Goal: Task Accomplishment & Management: Use online tool/utility

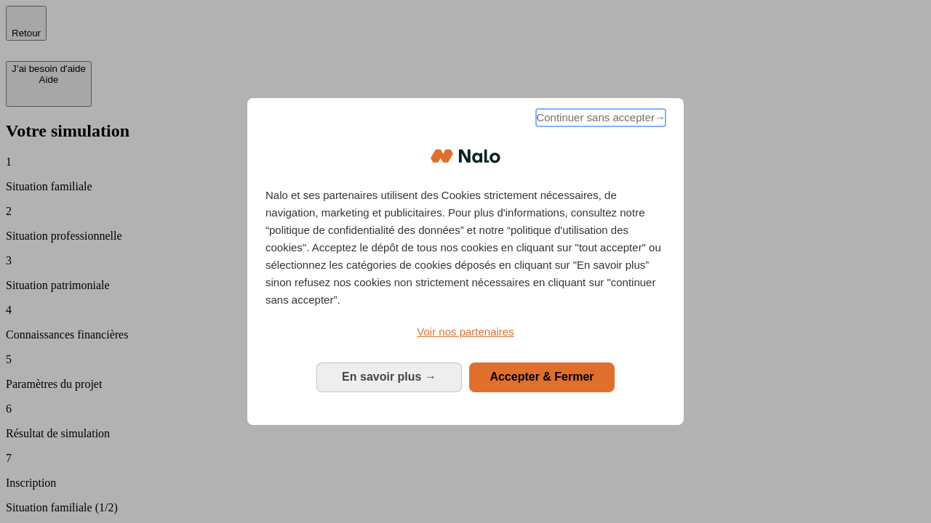
click at [599, 120] on span "Continuer sans accepter →" at bounding box center [600, 117] width 129 height 17
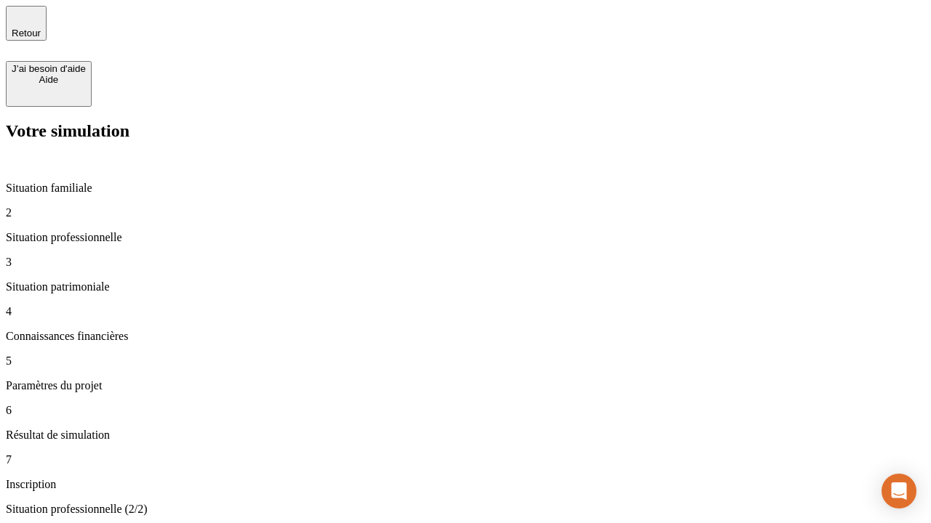
type input "30 000"
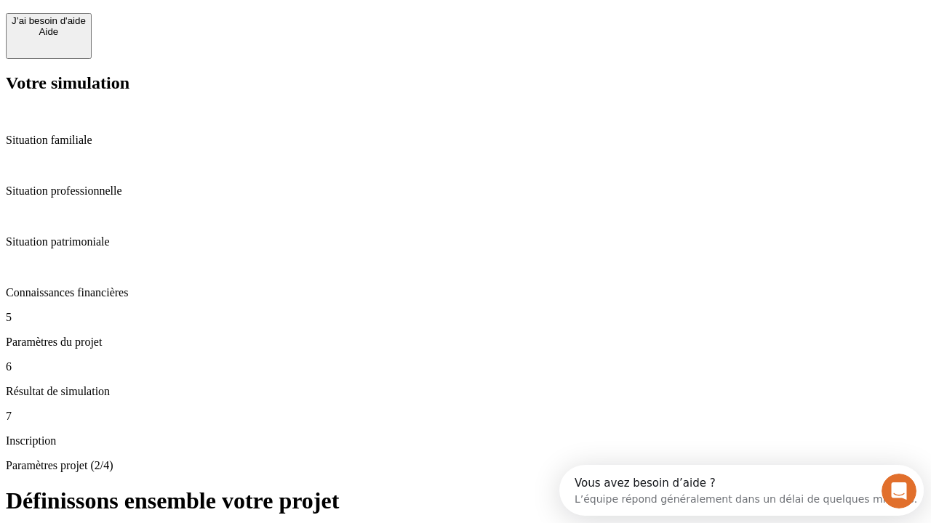
scroll to position [28, 0]
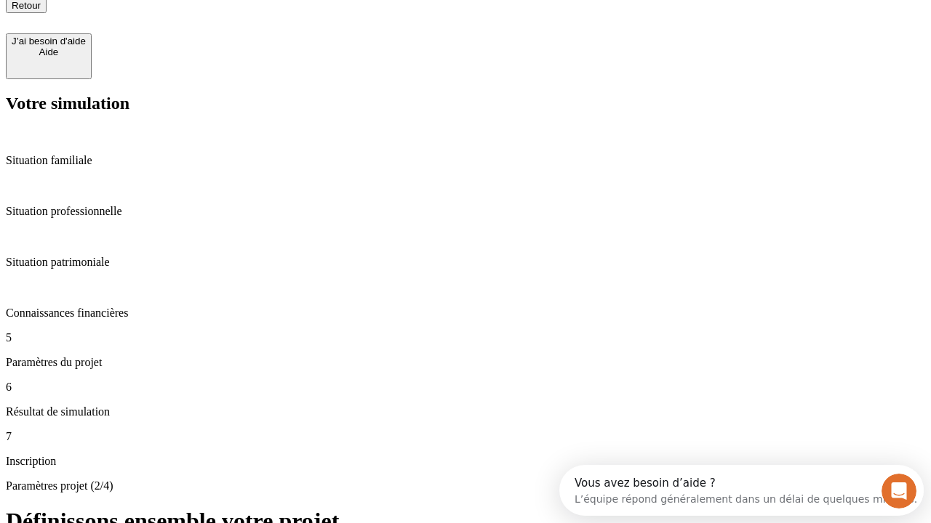
type input "25"
type input "64"
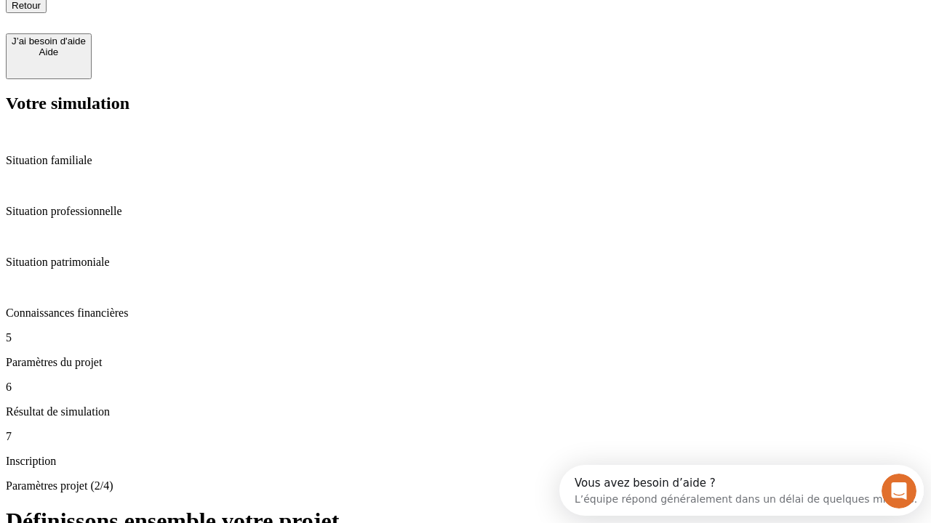
type input "1 000"
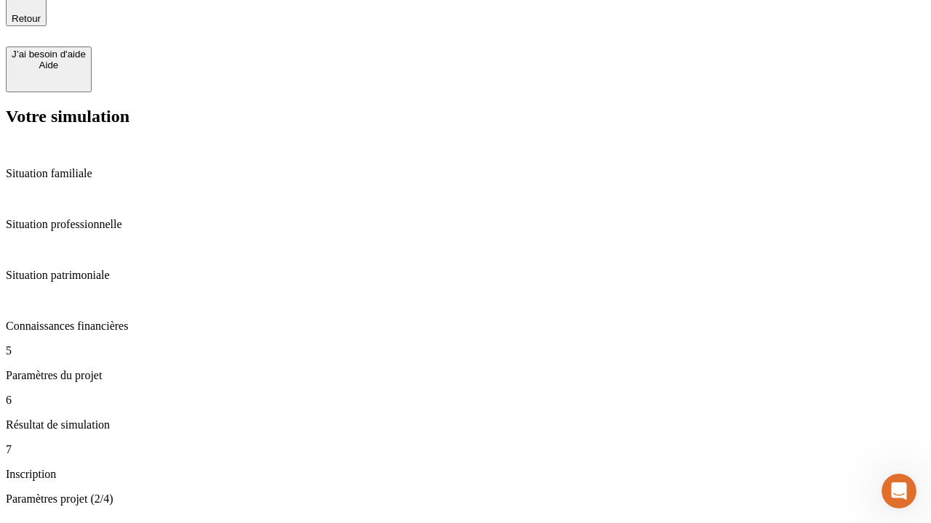
type input "640"
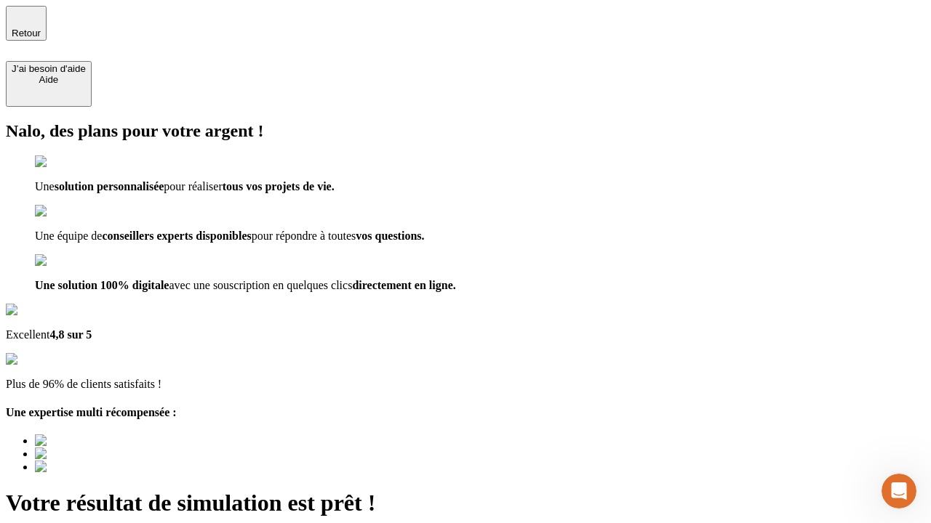
type input "[EMAIL_ADDRESS][PERSON_NAME][DOMAIN_NAME]"
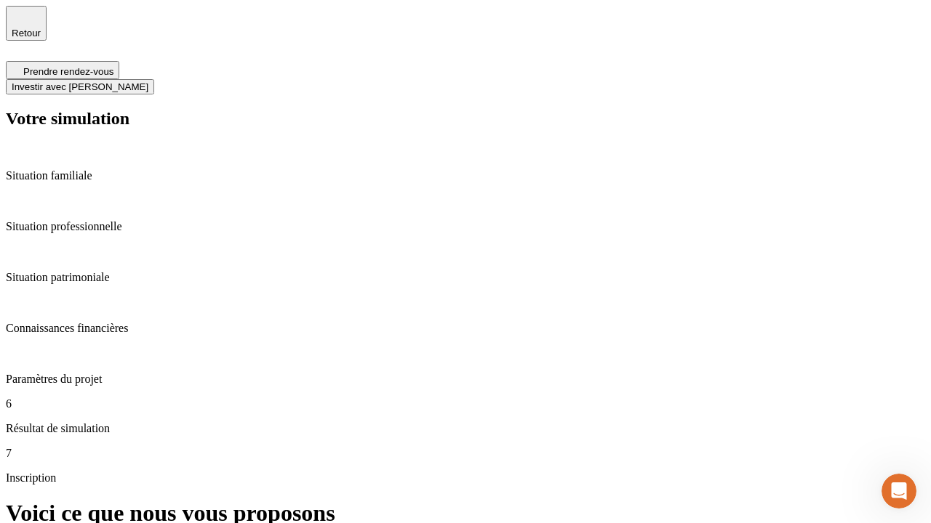
click at [148, 81] on span "Investir avec [PERSON_NAME]" at bounding box center [80, 86] width 137 height 11
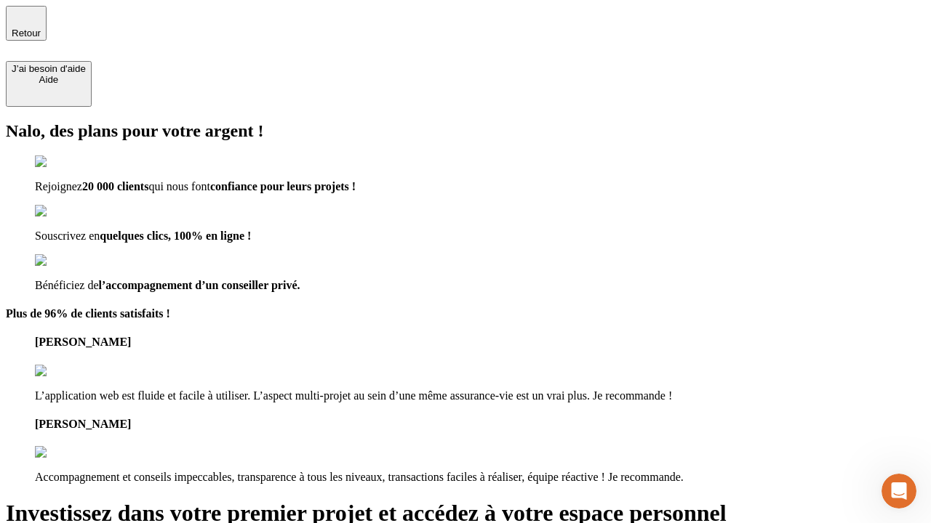
type input "[PERSON_NAME][EMAIL_ADDRESS][DOMAIN_NAME]"
